Goal: Information Seeking & Learning: Learn about a topic

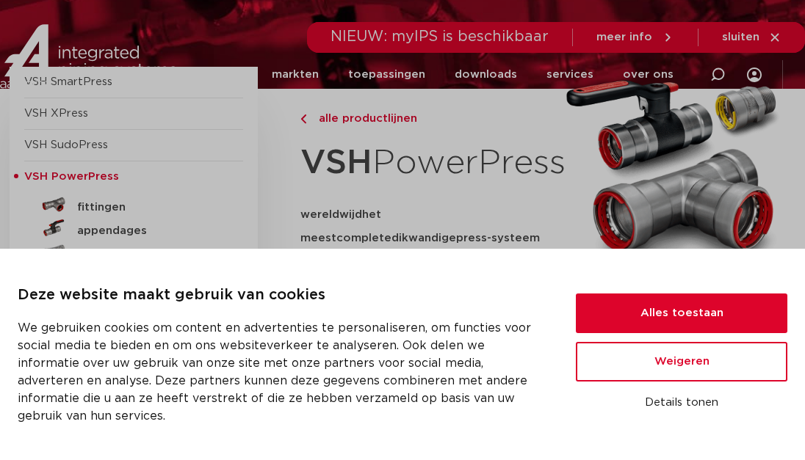
scroll to position [147, 0]
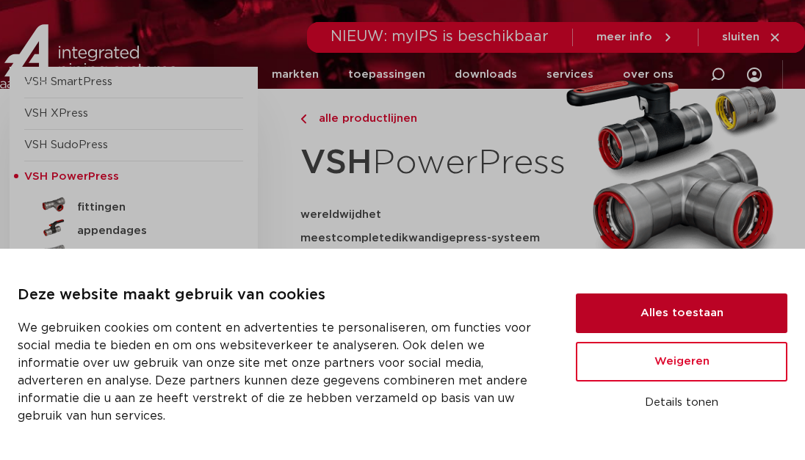
click at [683, 302] on button "Alles toestaan" at bounding box center [680, 314] width 211 height 40
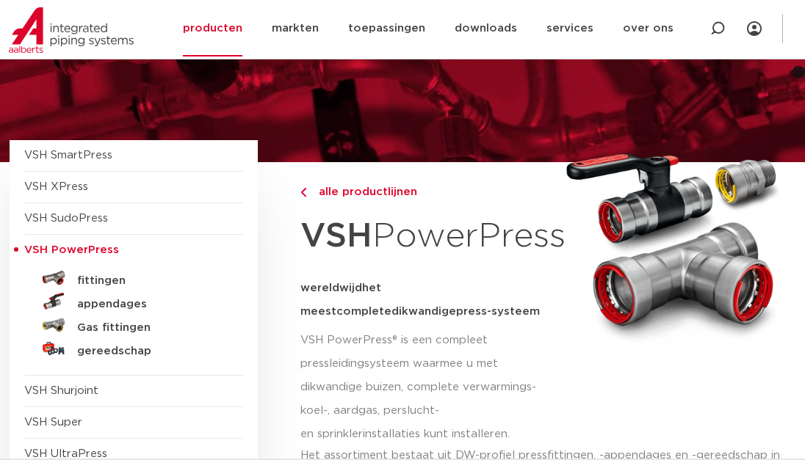
scroll to position [0, 0]
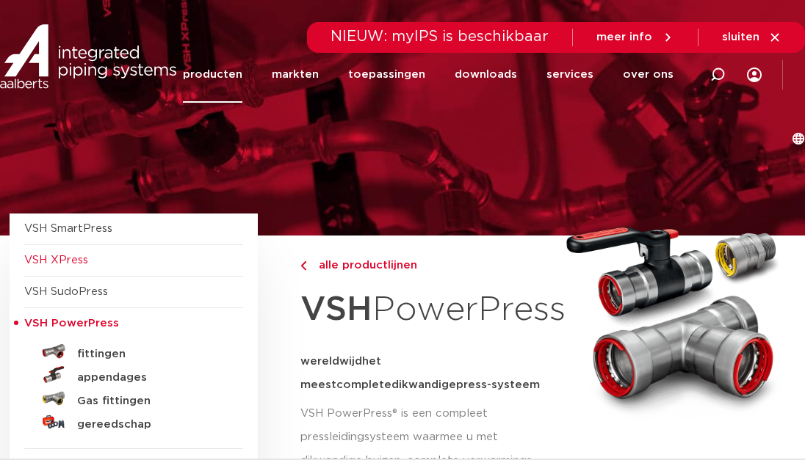
click at [59, 262] on span "VSH XPress" at bounding box center [56, 260] width 64 height 11
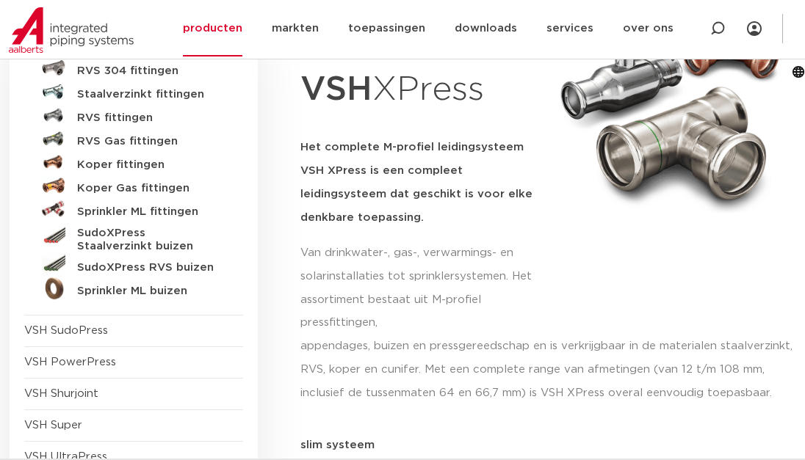
scroll to position [147, 0]
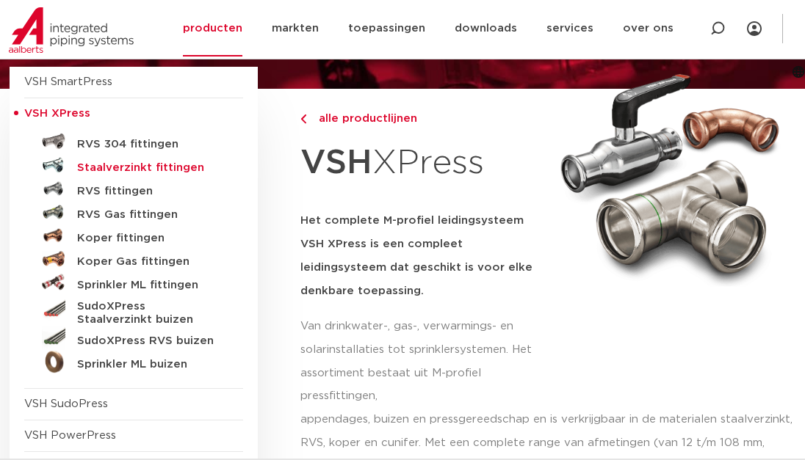
click at [179, 167] on h5 "Staalverzinkt fittingen" at bounding box center [149, 167] width 145 height 13
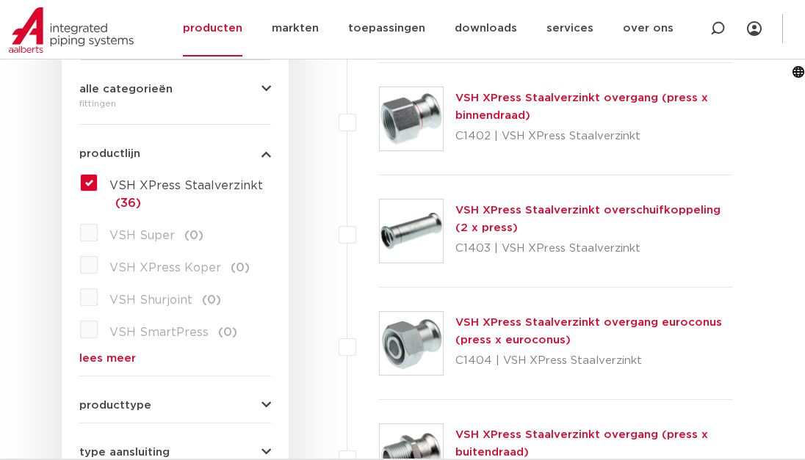
scroll to position [220, 0]
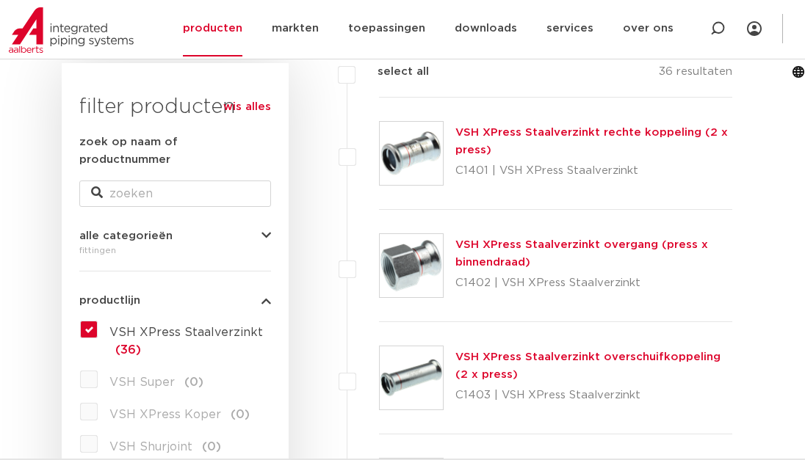
click at [598, 133] on link "VSH XPress Staalverzinkt rechte koppeling (2 x press)" at bounding box center [591, 141] width 272 height 29
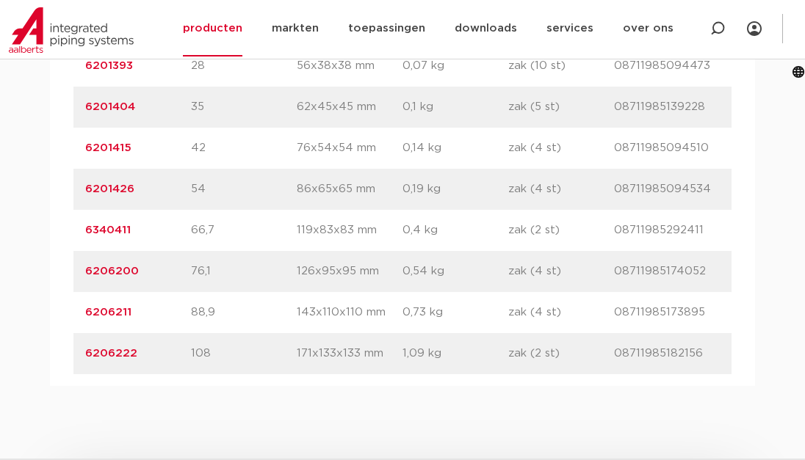
scroll to position [881, 0]
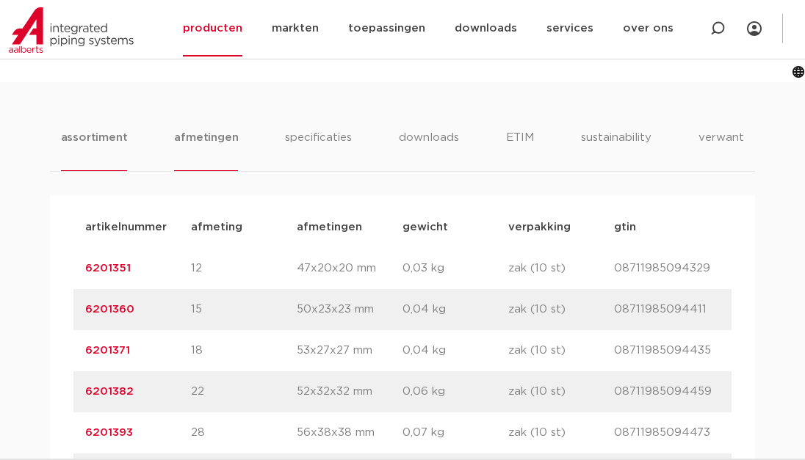
click at [205, 132] on li "afmetingen" at bounding box center [206, 150] width 64 height 42
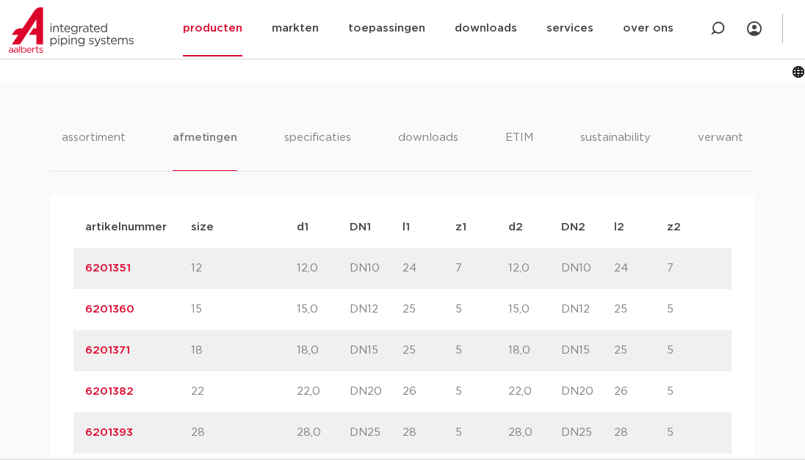
scroll to position [954, 0]
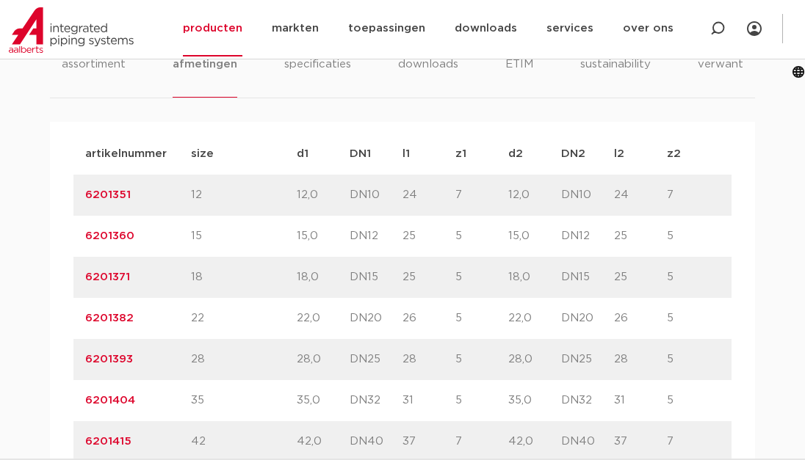
drag, startPoint x: 382, startPoint y: 360, endPoint x: 346, endPoint y: 357, distance: 36.8
click at [346, 357] on div "artikelnummer 6201393 size 28" at bounding box center [402, 359] width 658 height 41
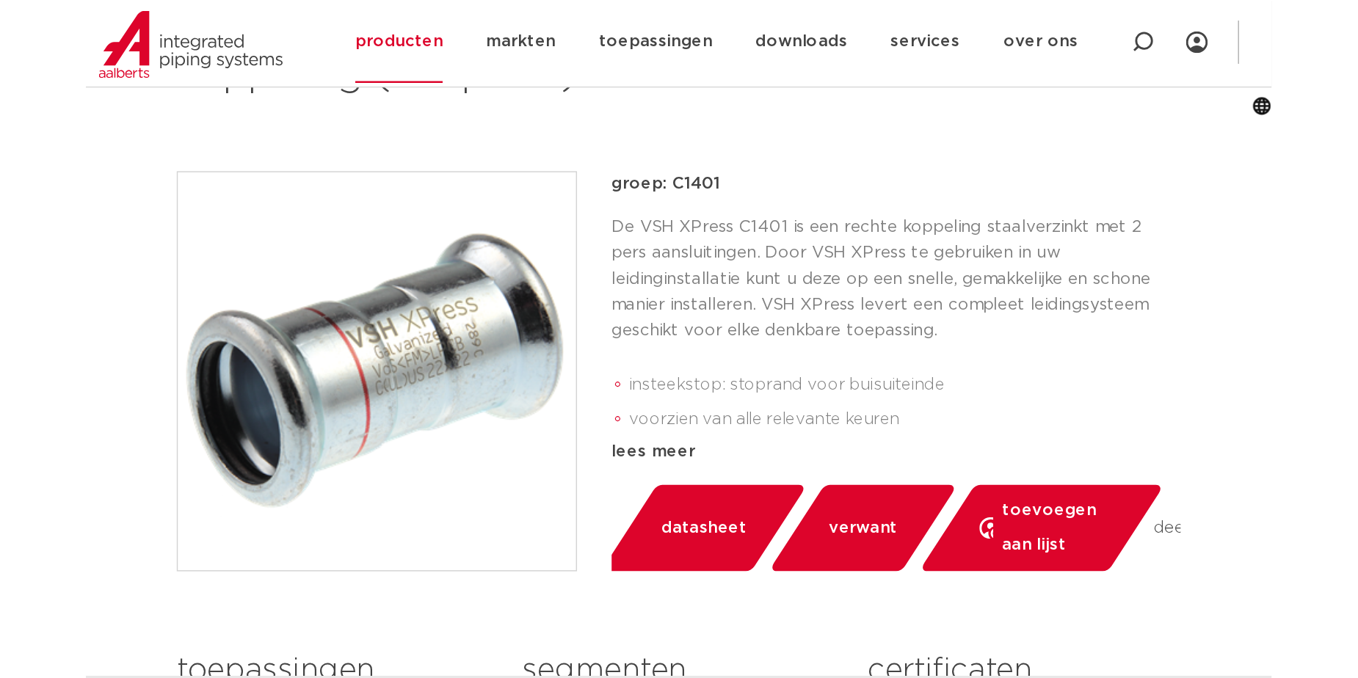
scroll to position [73, 0]
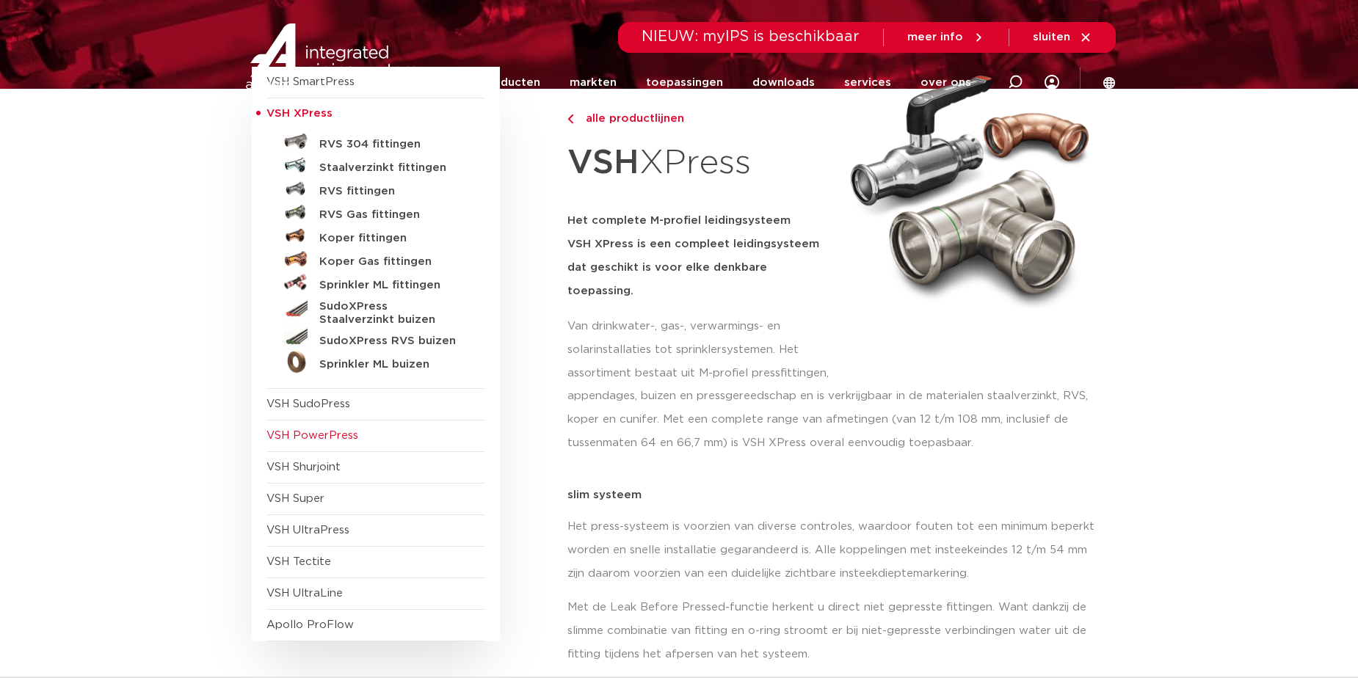
click at [319, 435] on span "VSH PowerPress" at bounding box center [312, 435] width 92 height 11
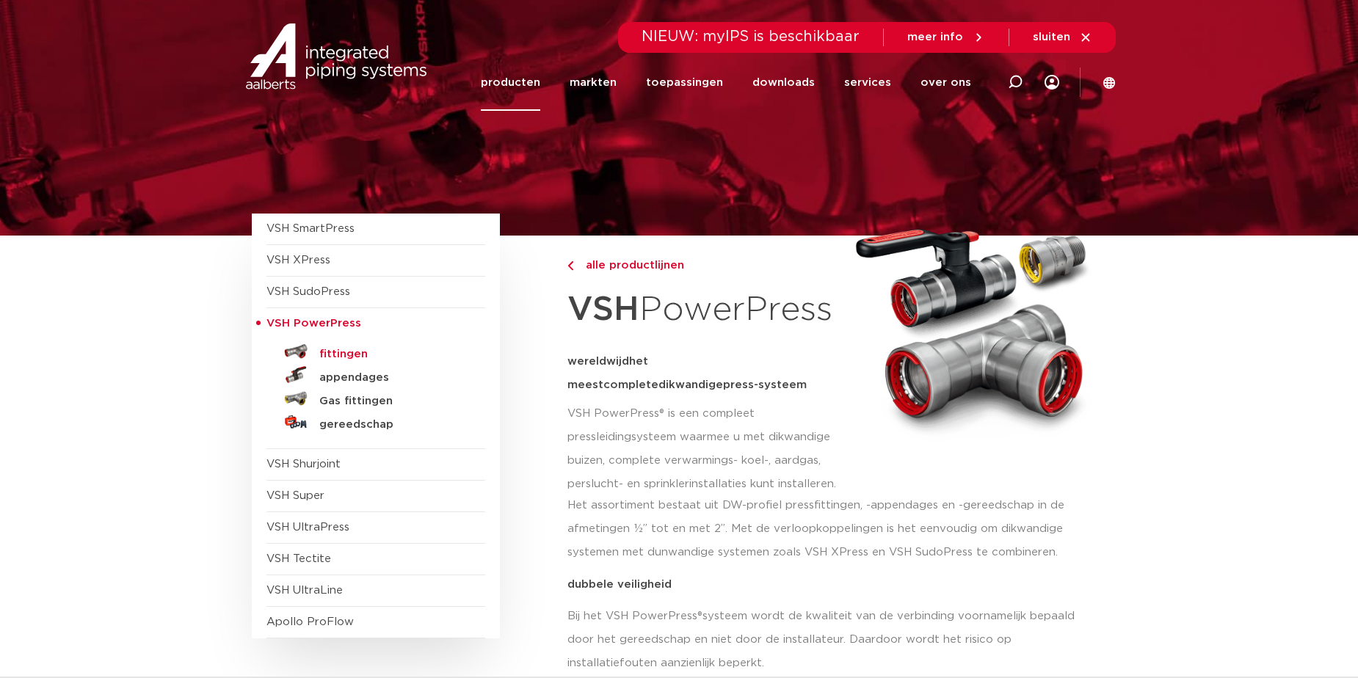
click at [344, 353] on h5 "fittingen" at bounding box center [391, 354] width 145 height 13
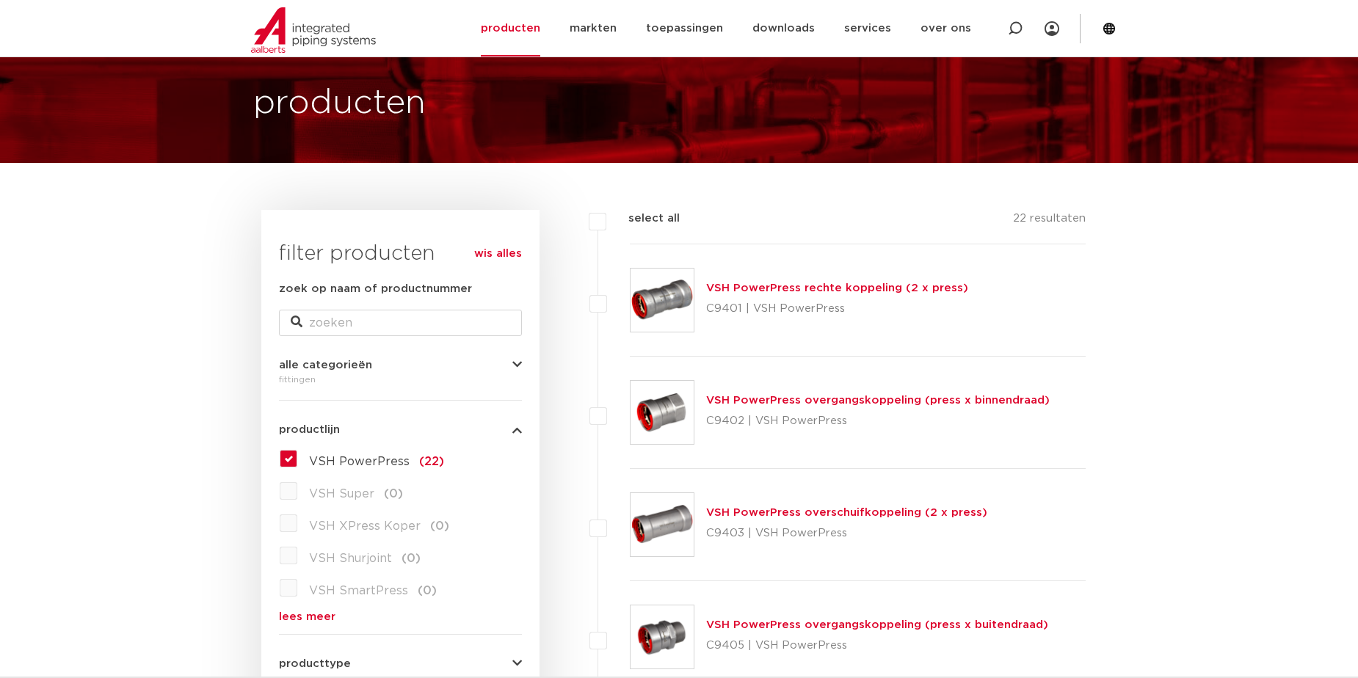
scroll to position [73, 0]
click at [864, 288] on link "VSH PowerPress rechte koppeling (2 x press)" at bounding box center [837, 288] width 262 height 11
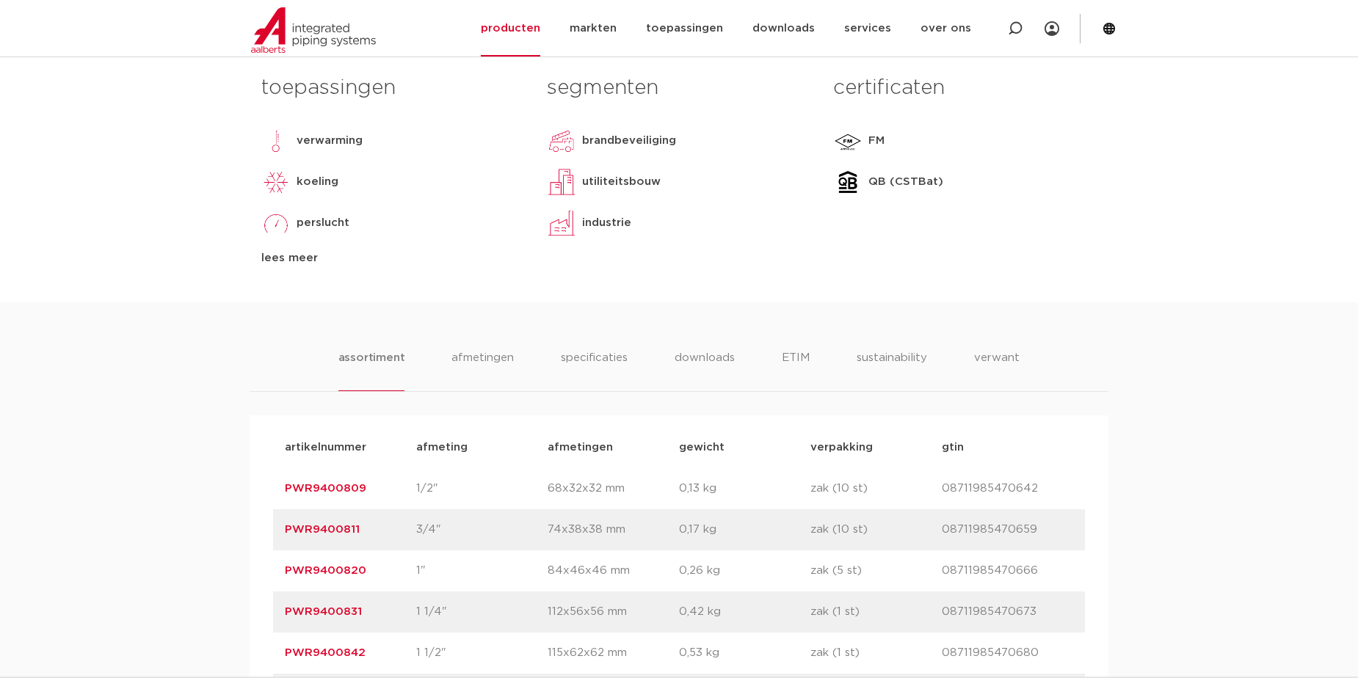
scroll to position [220, 0]
